Goal: Transaction & Acquisition: Purchase product/service

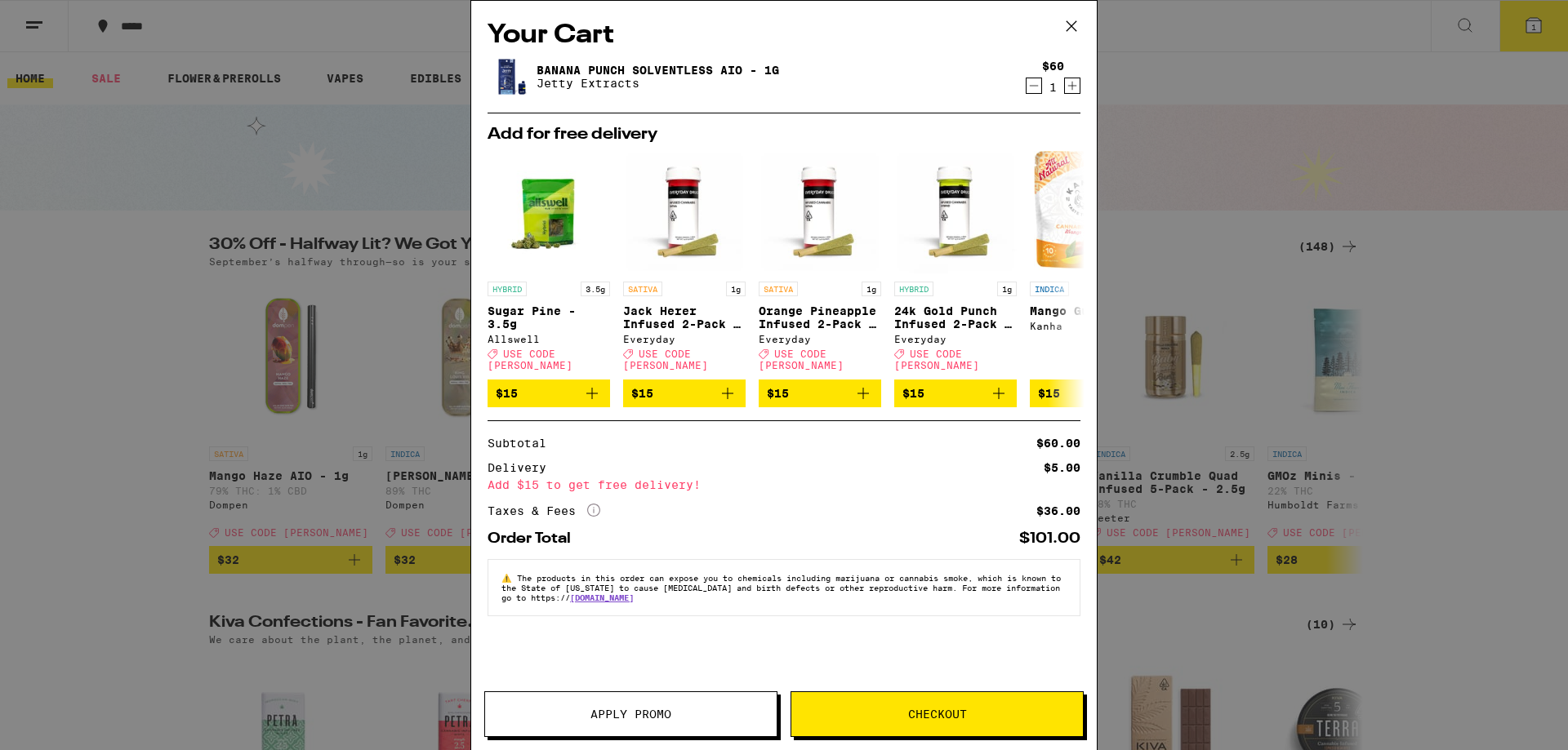
click at [1074, 23] on icon at bounding box center [1072, 26] width 25 height 25
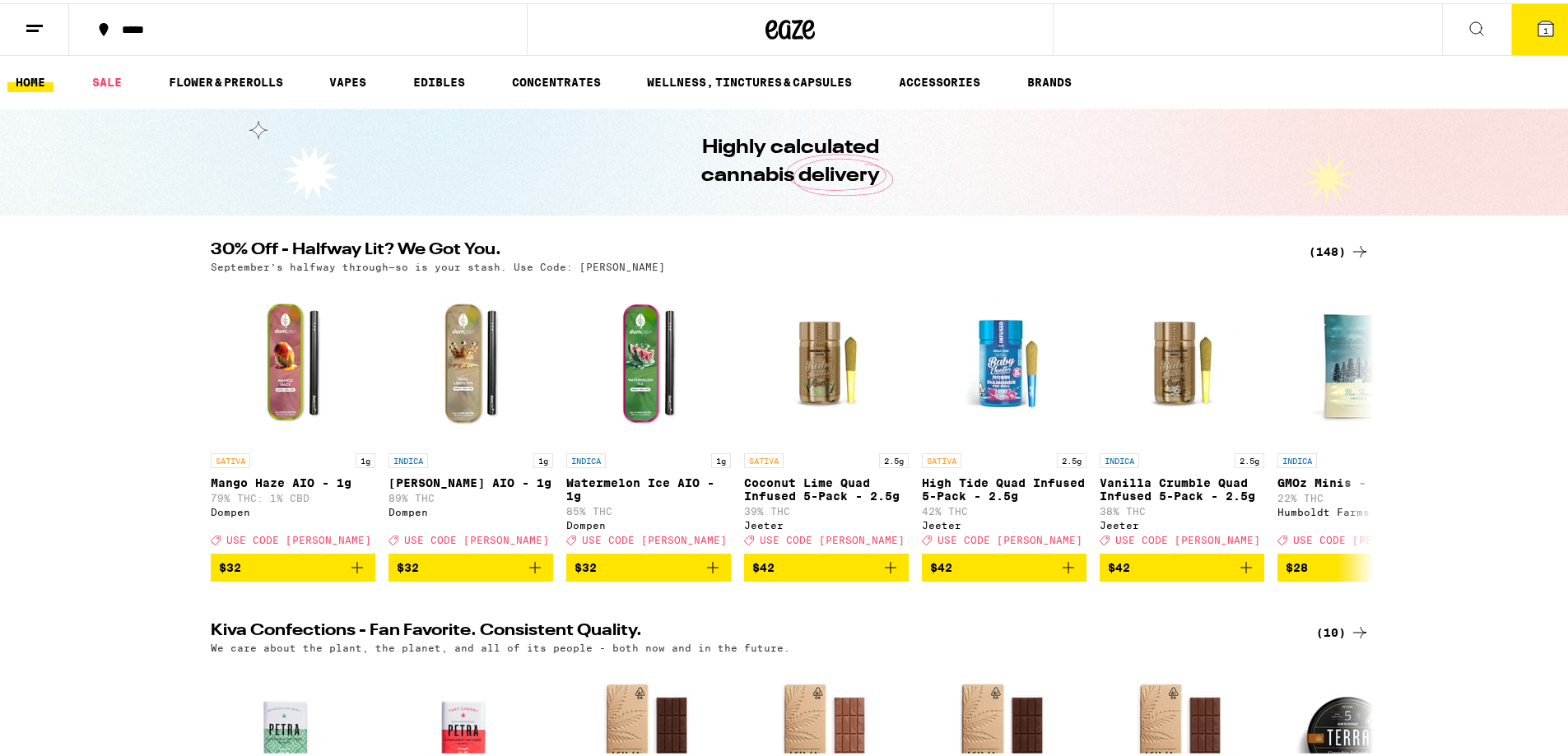
click at [1332, 243] on div "(148)" at bounding box center [1338, 248] width 61 height 19
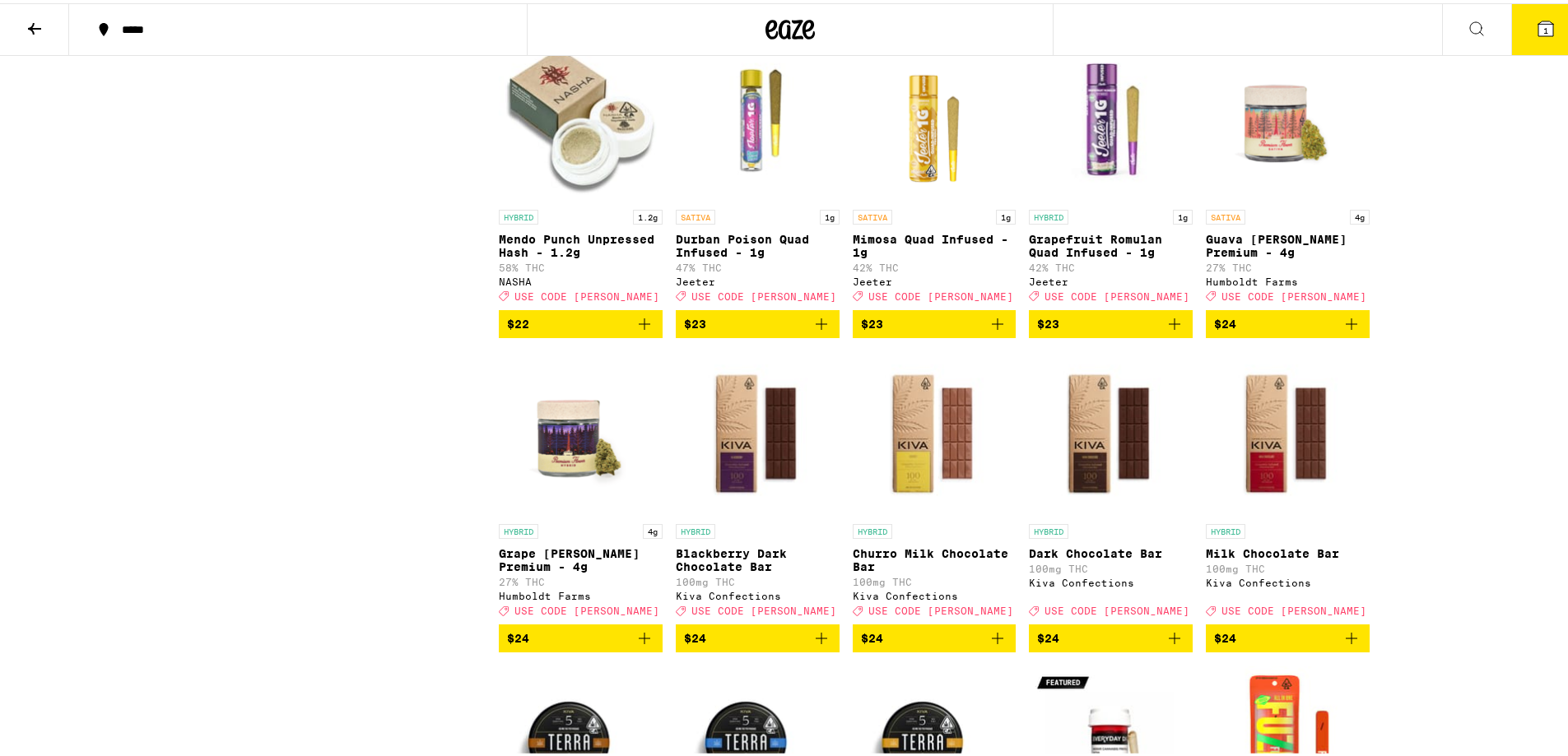
scroll to position [4801, 0]
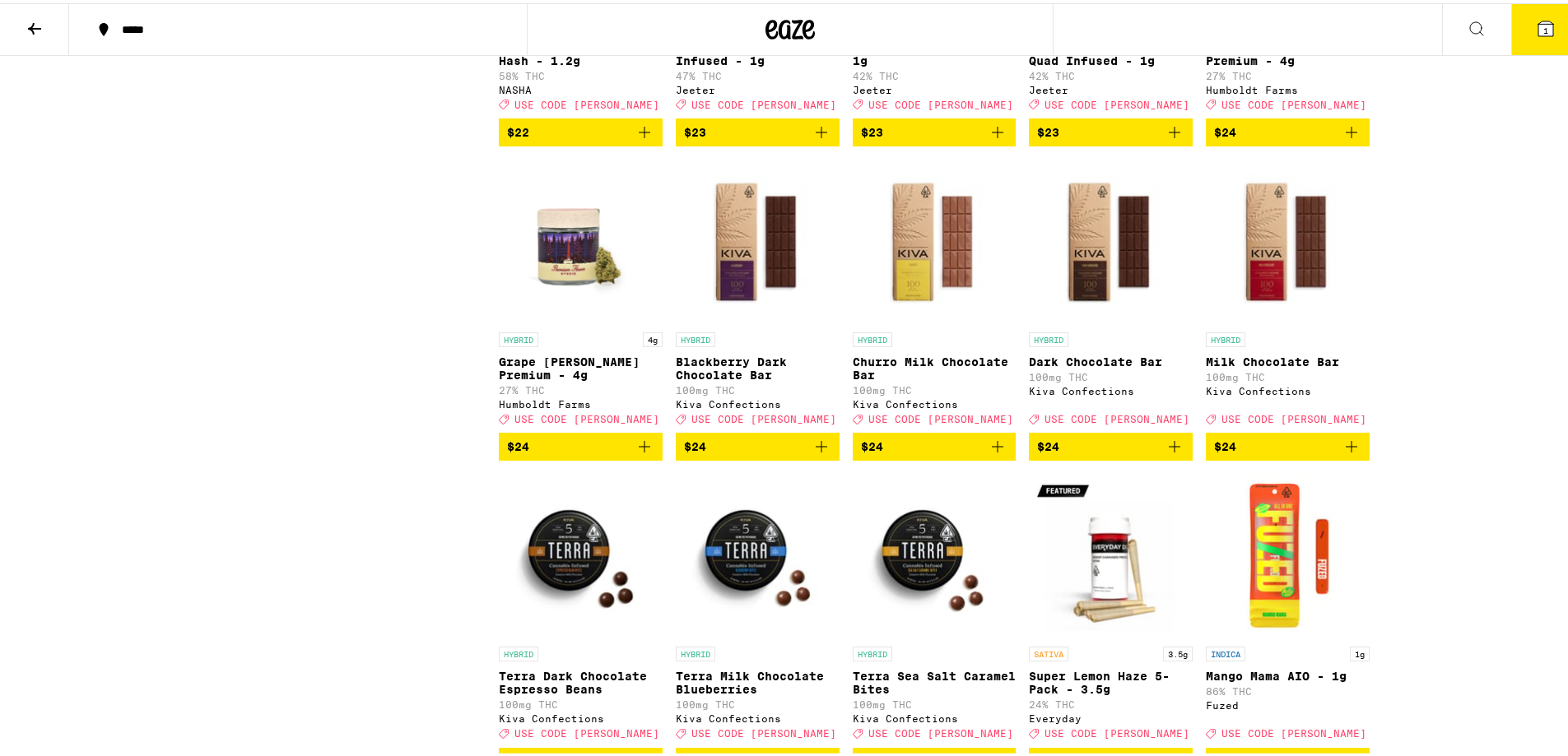
click at [640, 454] on icon "Add to bag" at bounding box center [644, 443] width 19 height 19
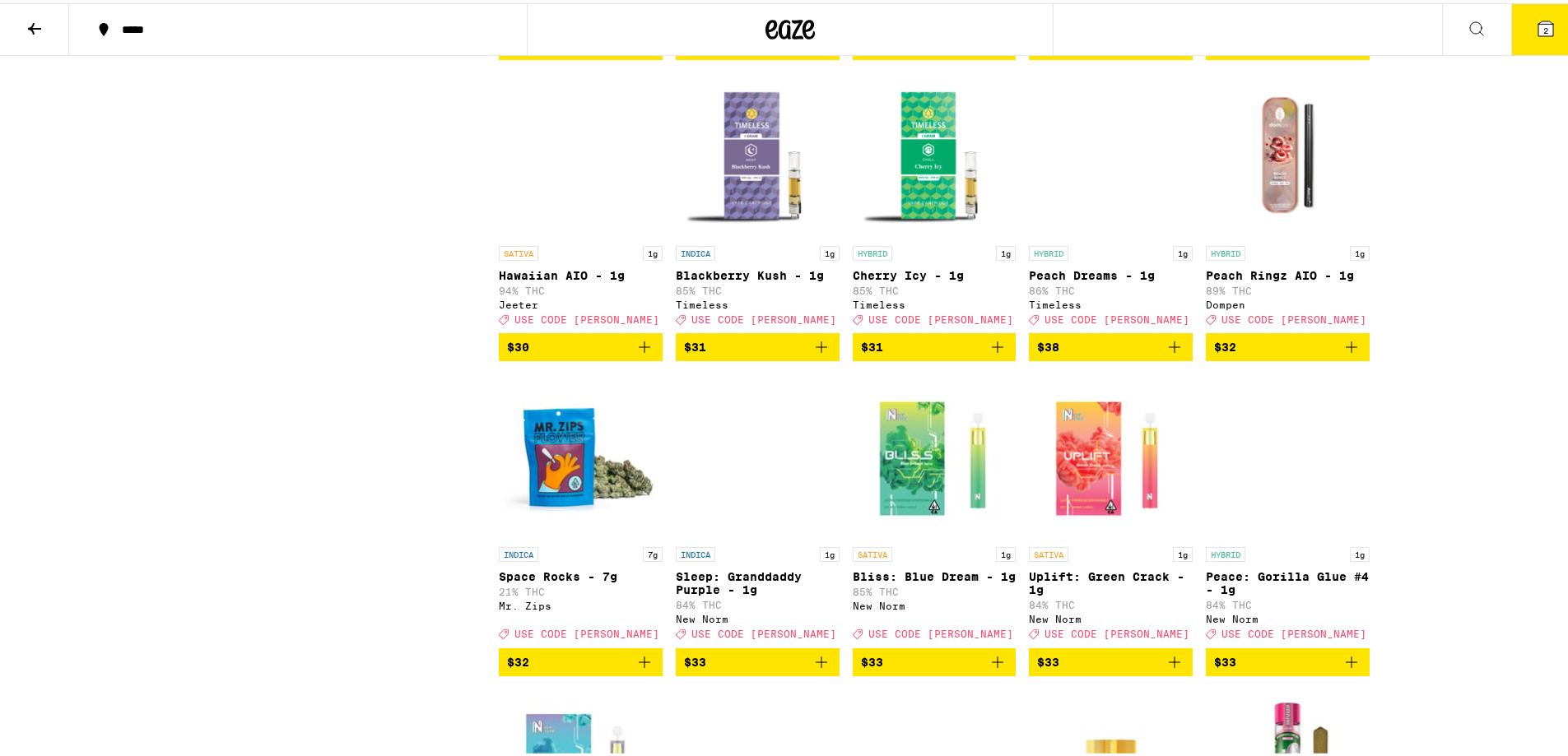
scroll to position [5953, 0]
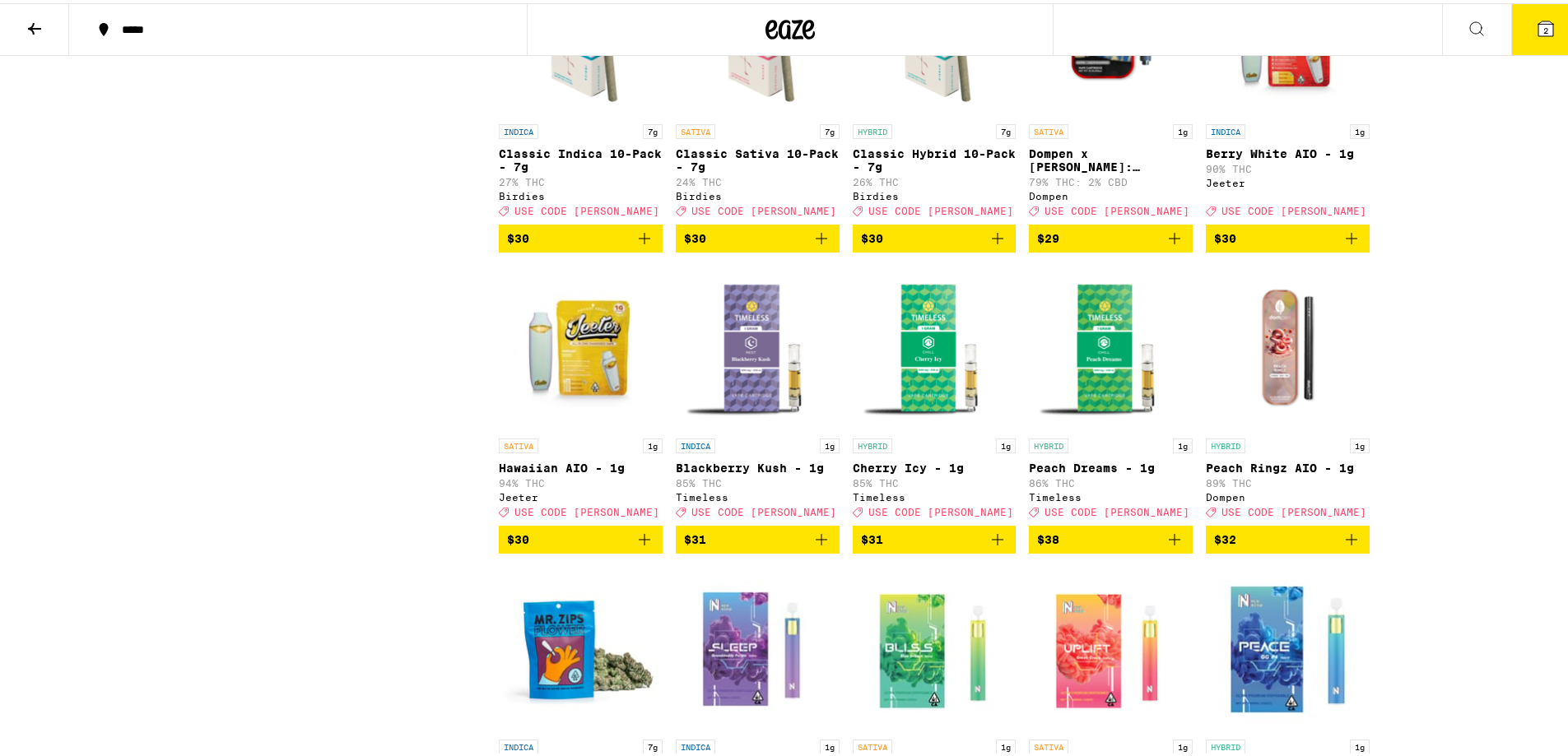
click at [636, 245] on icon "Add to bag" at bounding box center [644, 236] width 19 height 19
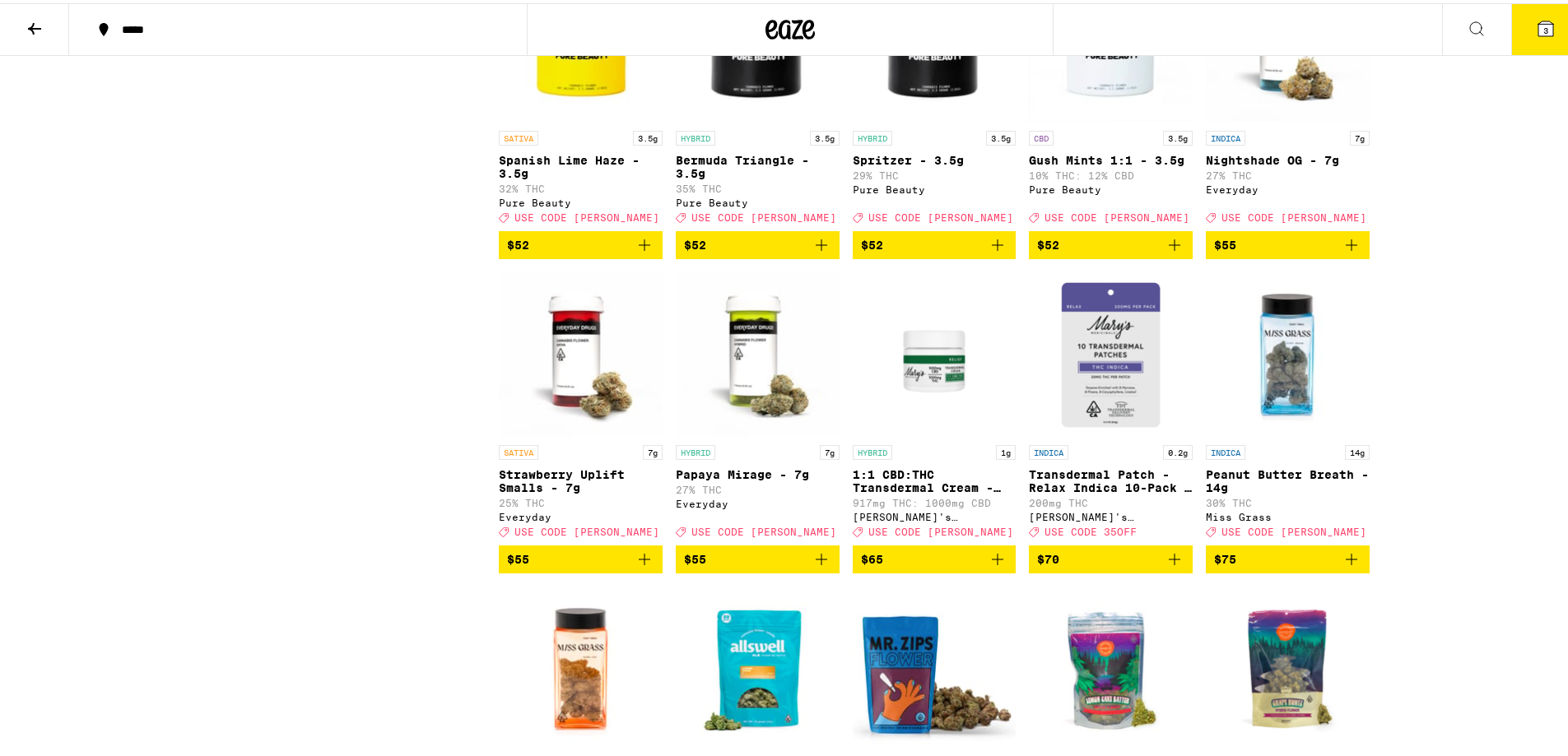
scroll to position [8642, 0]
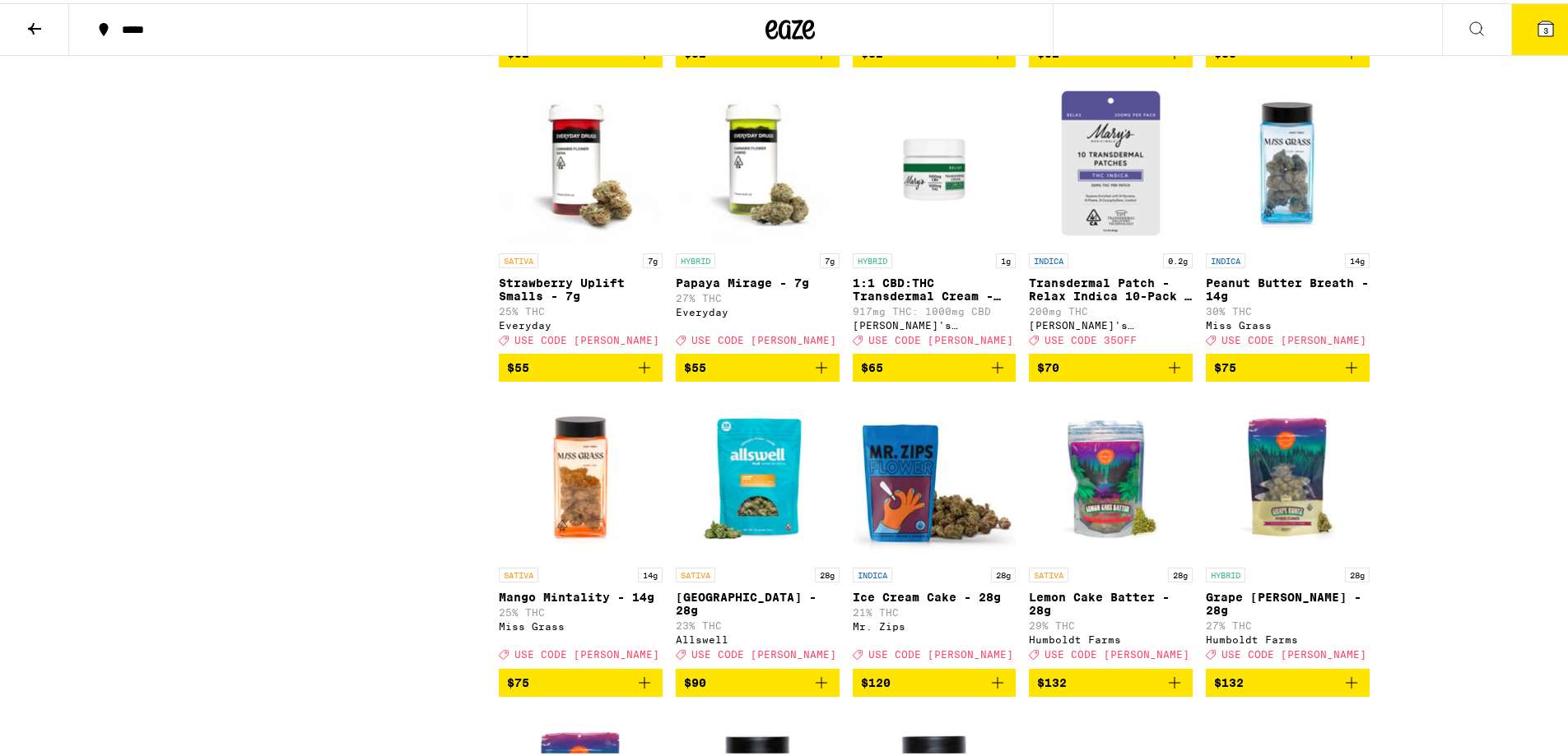
click at [1346, 56] on icon "Add to bag" at bounding box center [1352, 50] width 12 height 12
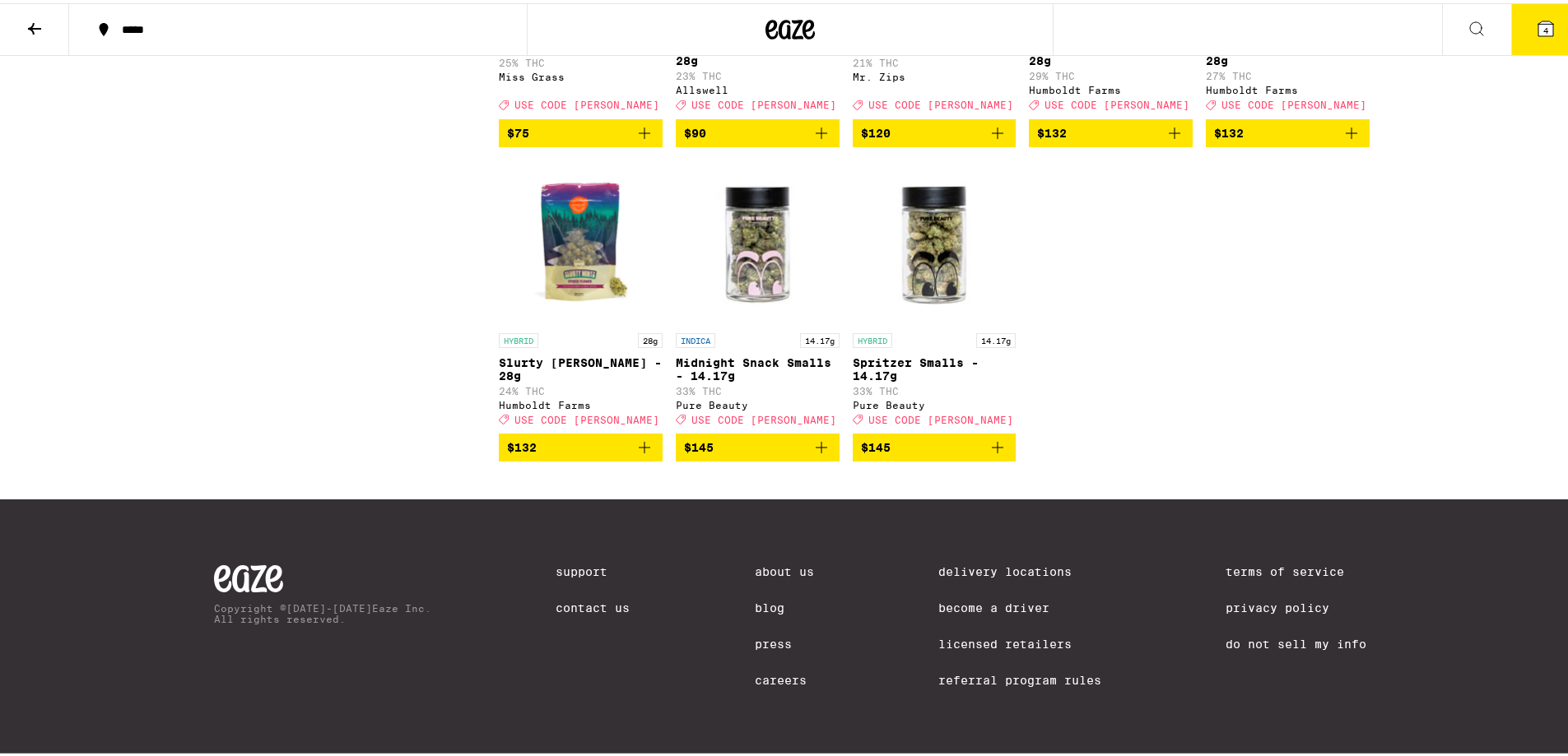
scroll to position [9410, 0]
click at [1515, 22] on button "4" at bounding box center [1546, 26] width 70 height 51
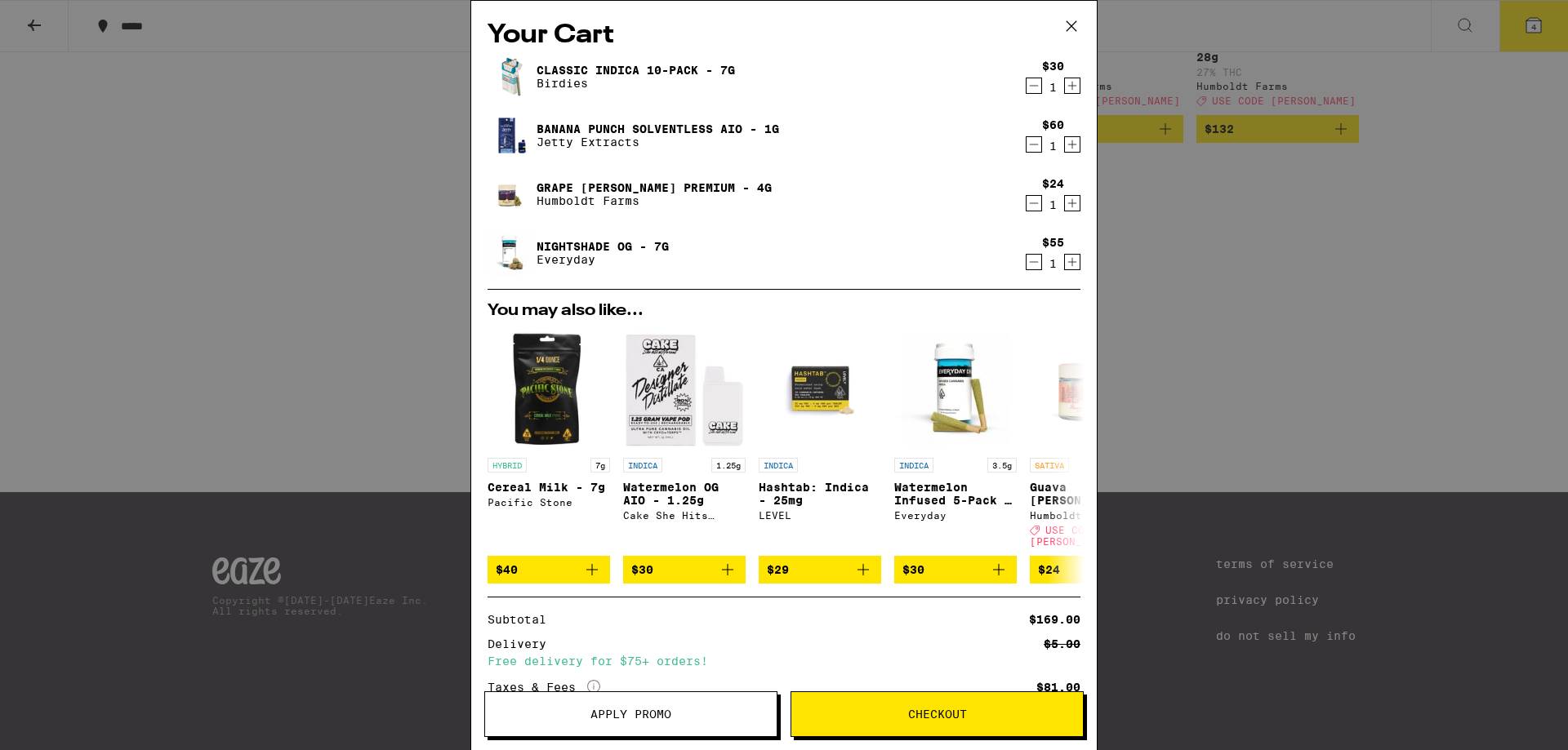
click at [1027, 146] on icon "Decrement" at bounding box center [1034, 145] width 14 height 19
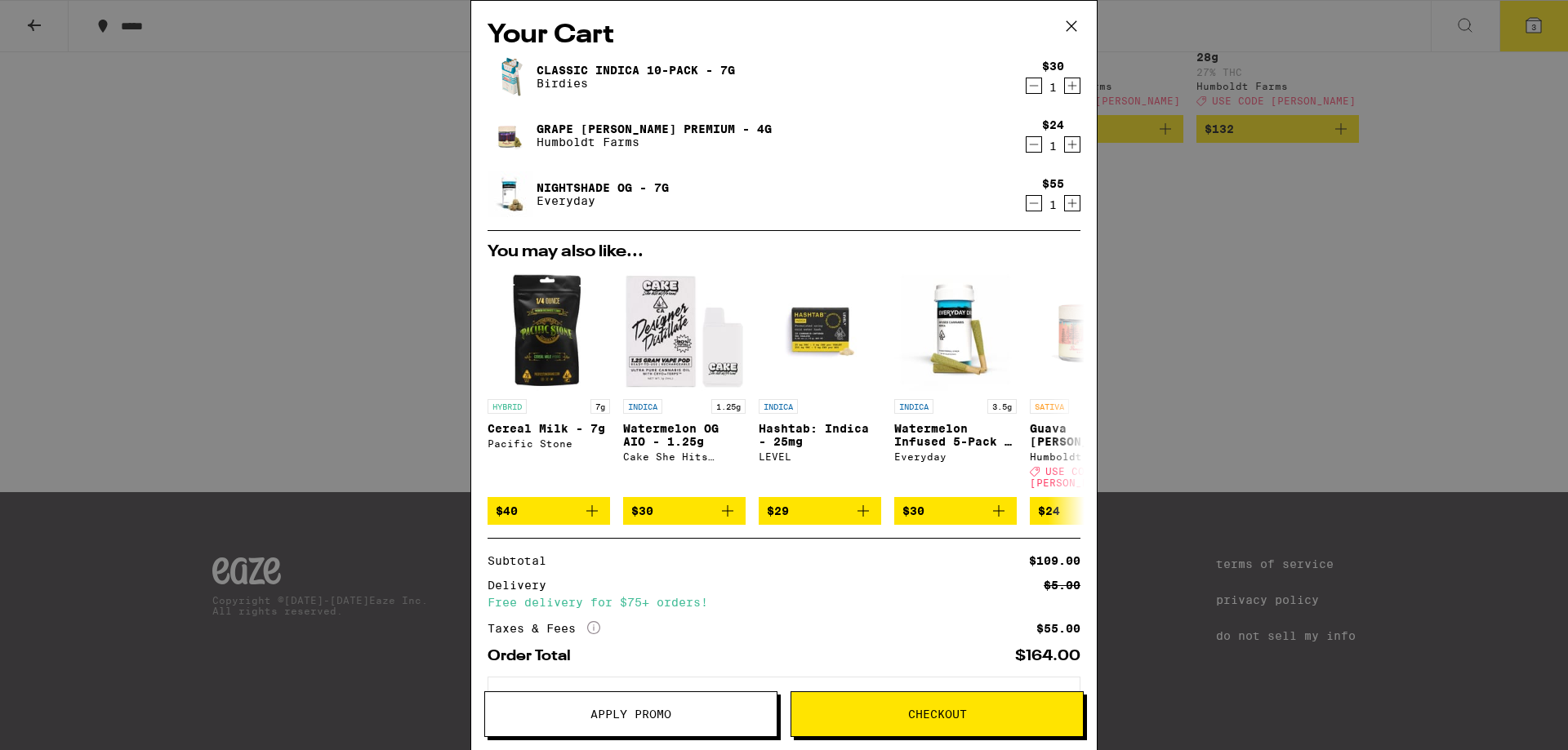
click at [656, 712] on span "Apply Promo" at bounding box center [630, 715] width 80 height 11
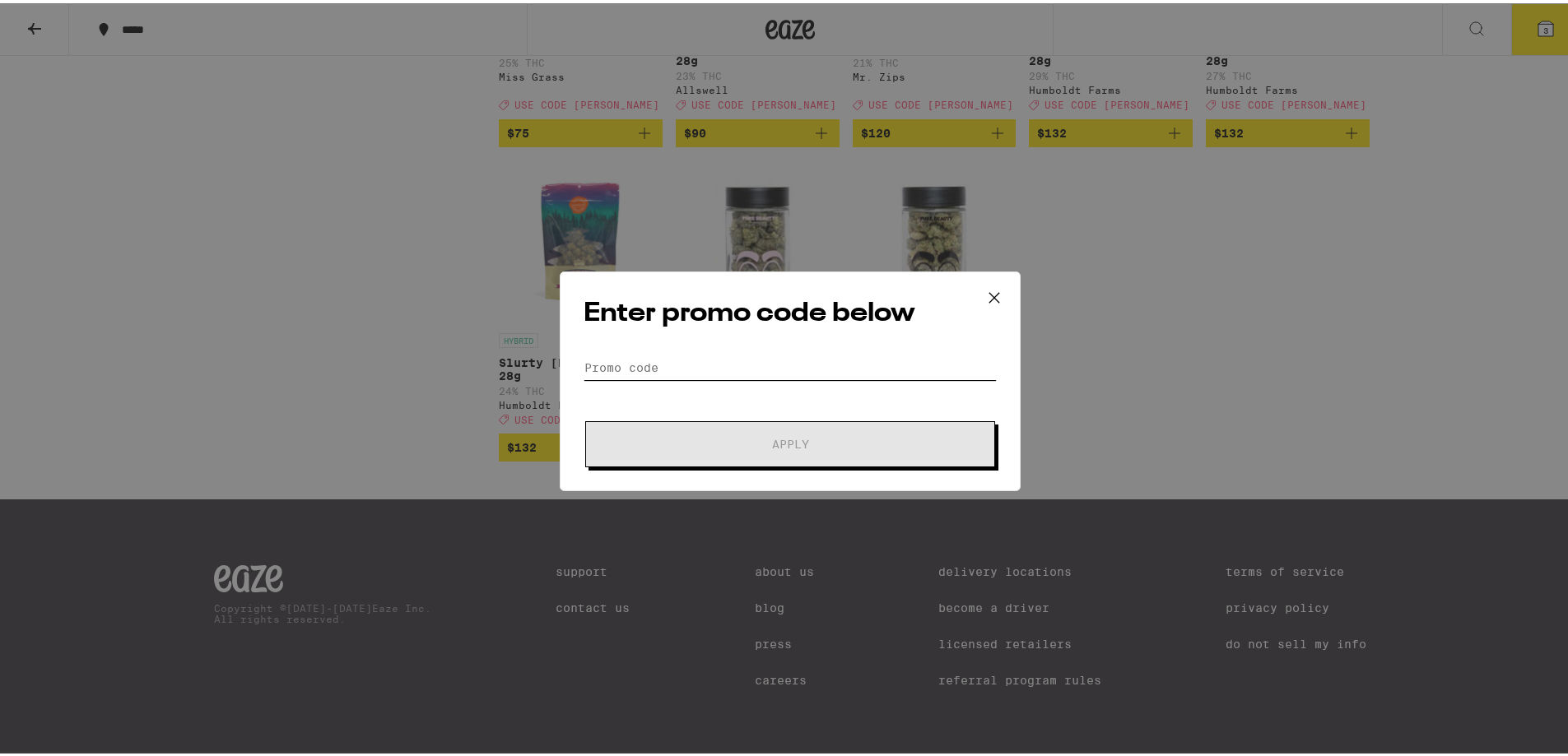
click at [707, 365] on input "Promo Code" at bounding box center [790, 365] width 413 height 25
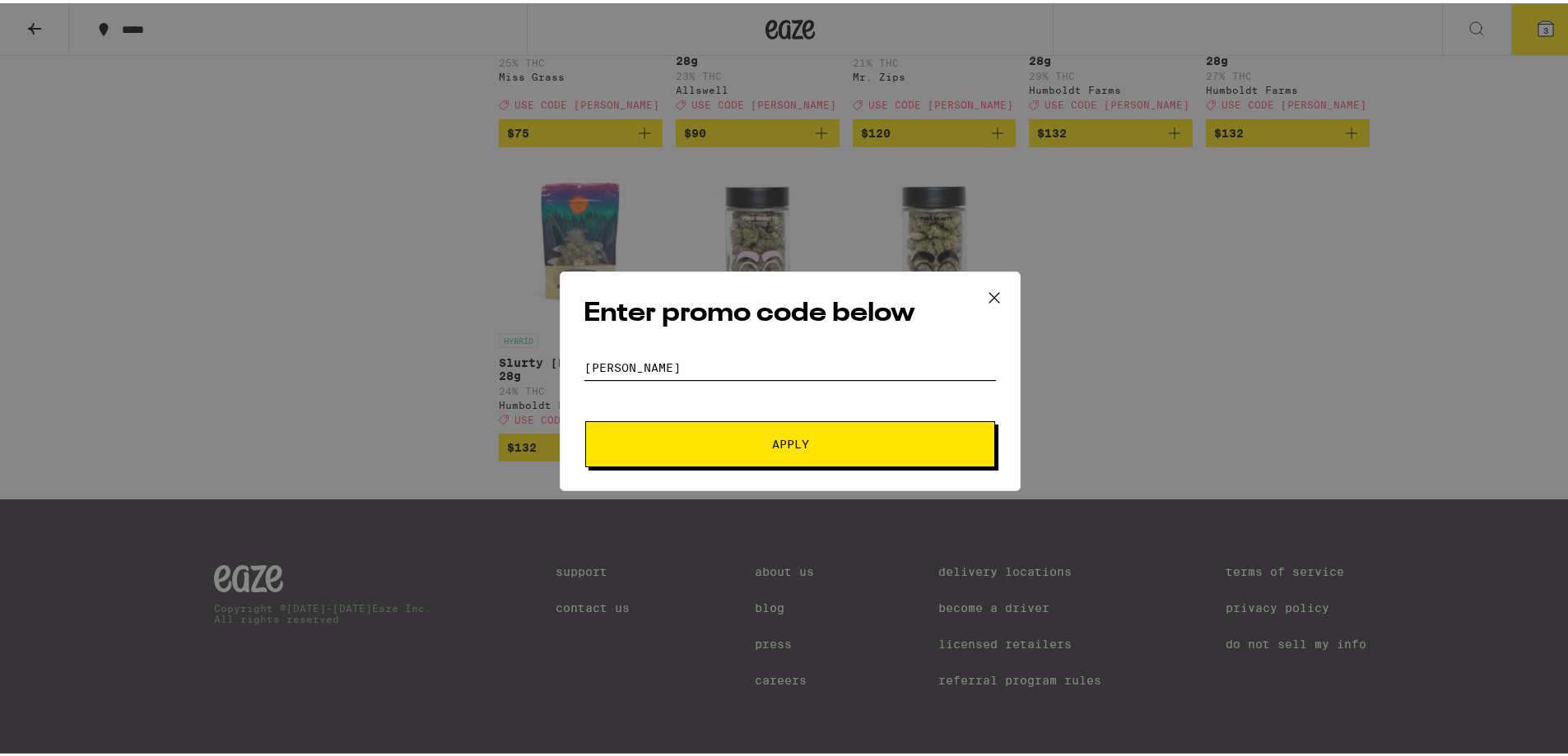
type input "[PERSON_NAME]"
click at [819, 455] on button "Apply" at bounding box center [790, 441] width 410 height 46
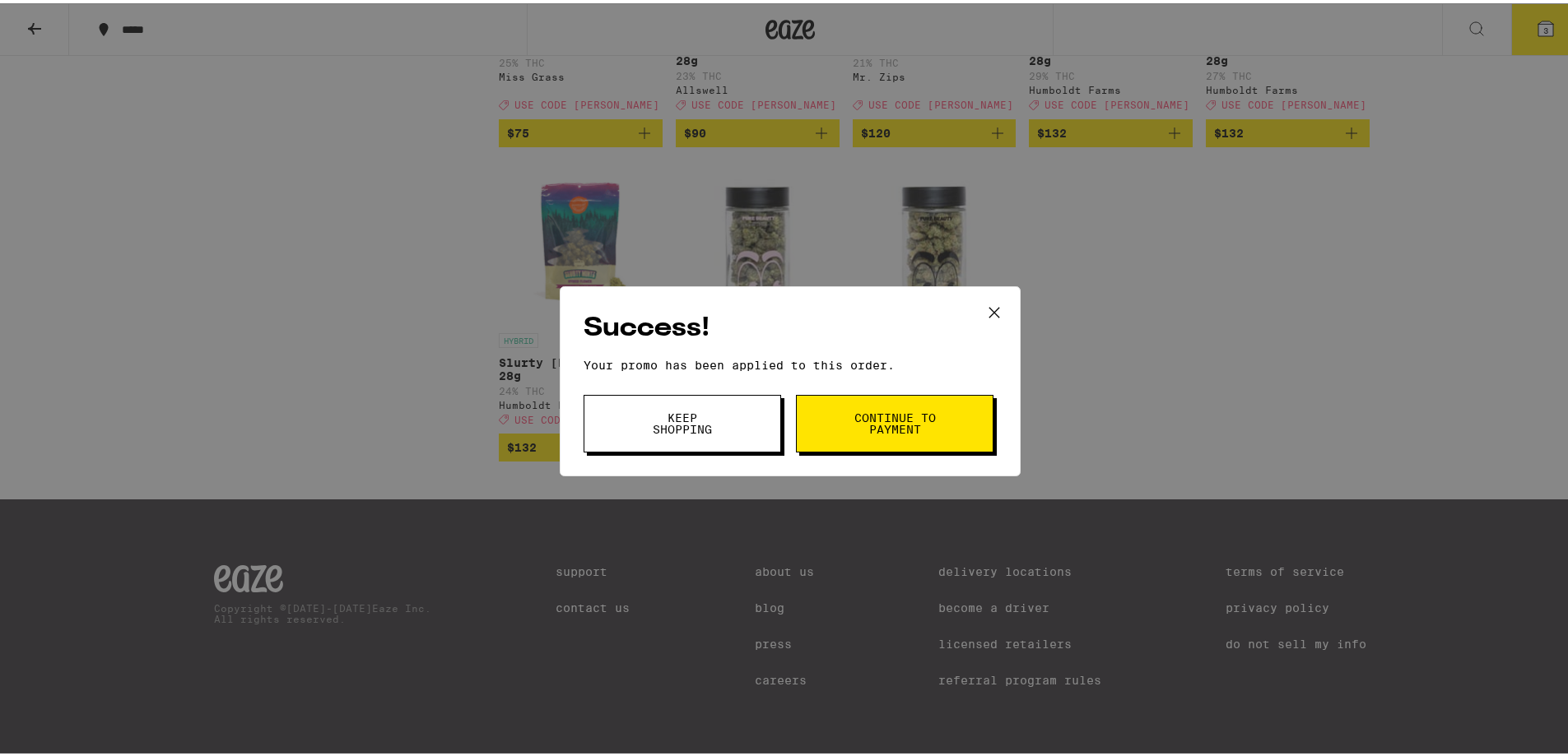
click at [686, 417] on span "Keep Shopping" at bounding box center [682, 421] width 84 height 23
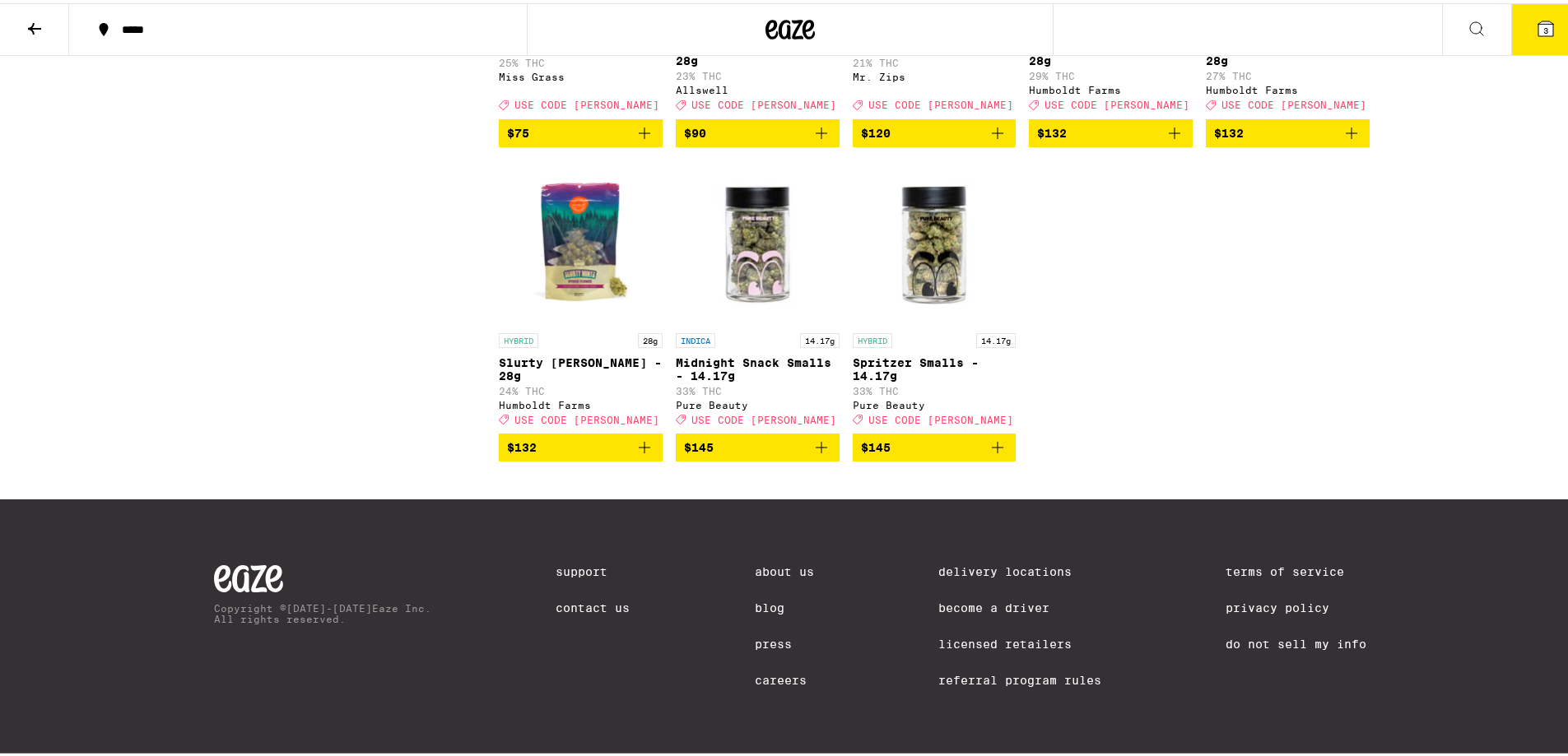
click at [1543, 31] on span "3" at bounding box center [1545, 27] width 5 height 10
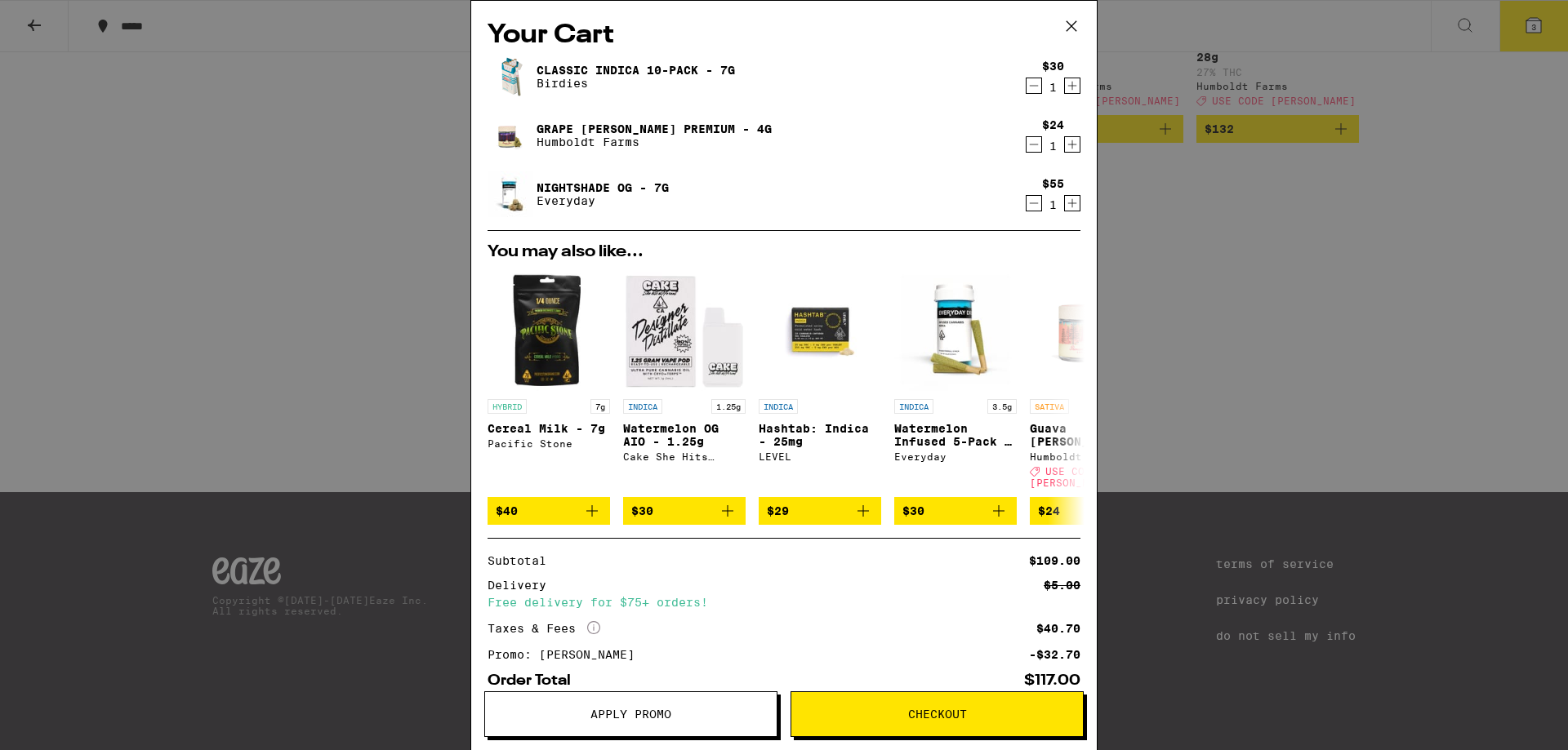
click at [1071, 22] on icon at bounding box center [1072, 26] width 25 height 25
